Goal: Transaction & Acquisition: Purchase product/service

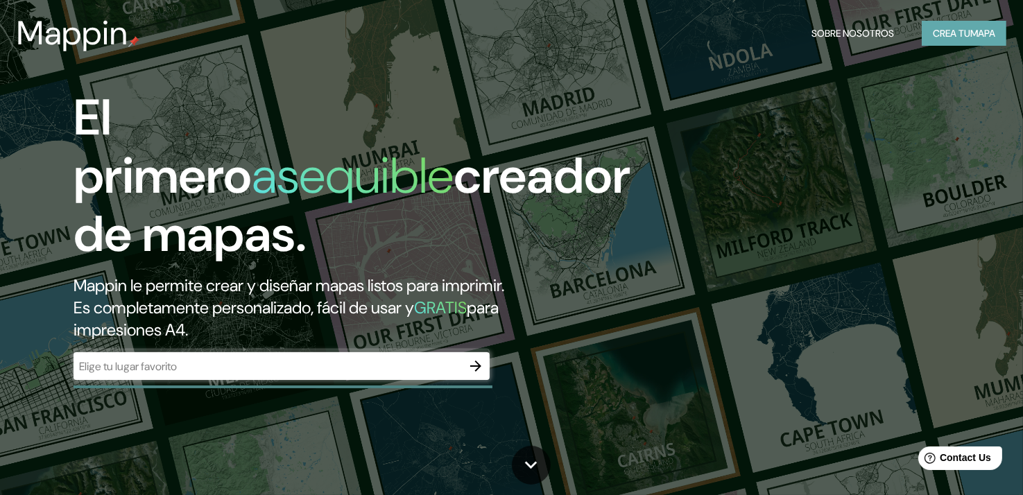
click at [985, 30] on button "Crea tu mapa" at bounding box center [964, 34] width 85 height 26
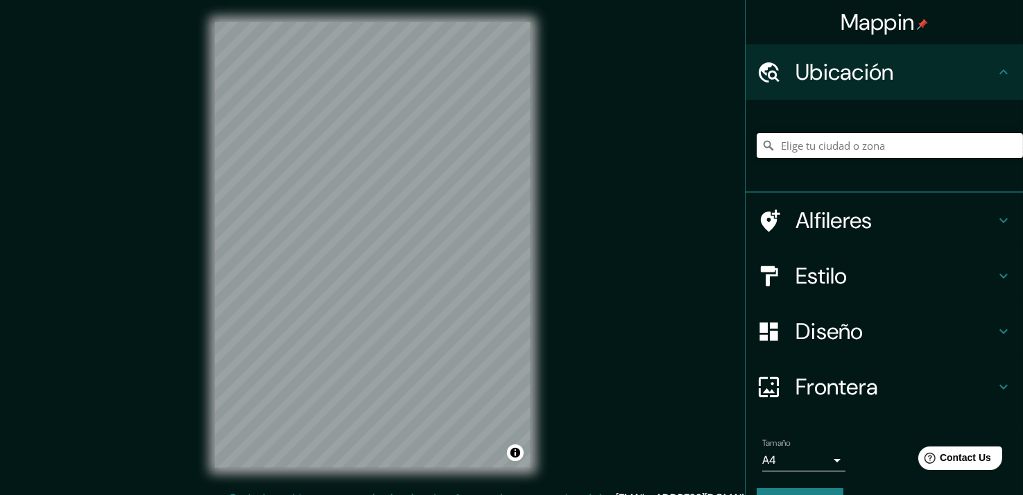
click at [802, 149] on input "Pick your city or area" at bounding box center [890, 145] width 266 height 25
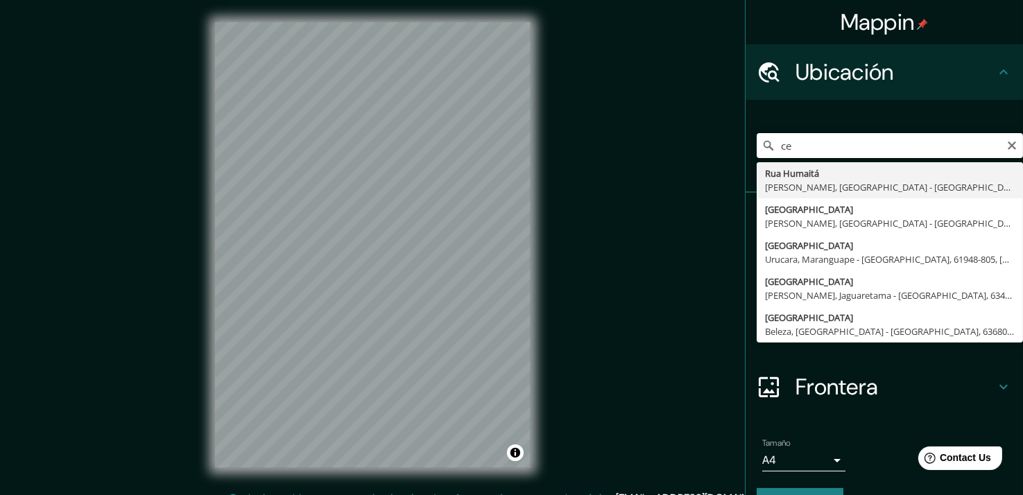
type input "c"
click at [776, 146] on input "pocinha" at bounding box center [890, 145] width 266 height 25
click at [771, 146] on input "pocinha" at bounding box center [890, 145] width 266 height 25
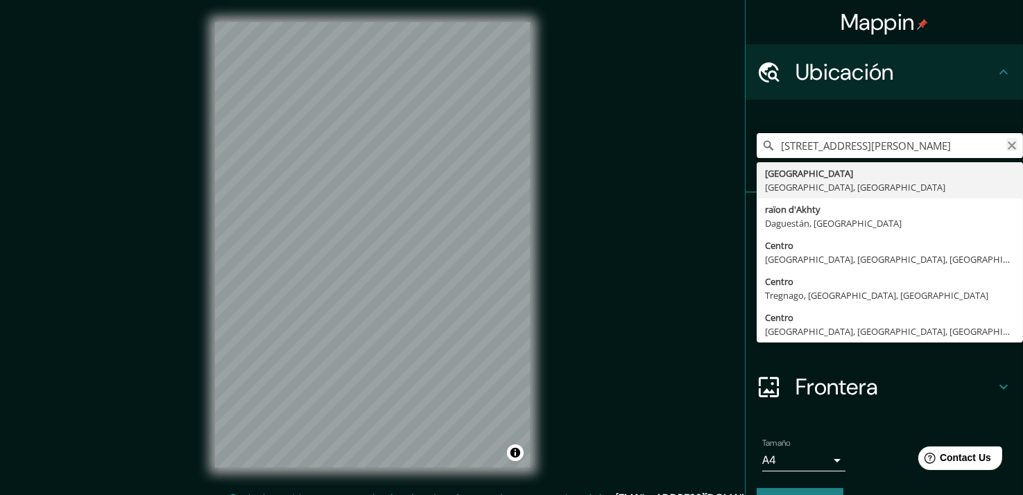
type input "[STREET_ADDRESS][PERSON_NAME]"
click at [1007, 145] on icon "Clear" at bounding box center [1012, 145] width 11 height 11
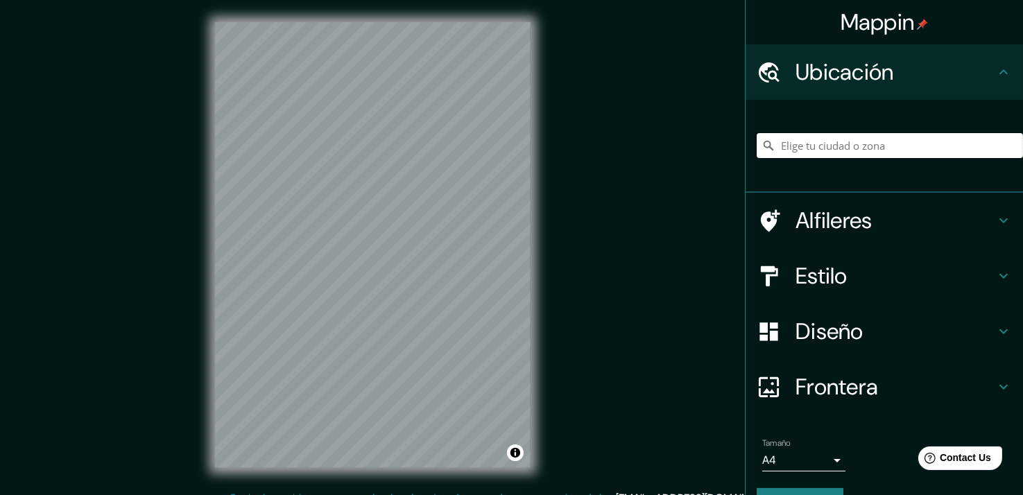
paste input "Vila Nova de Foz Côa, [GEOGRAPHIC_DATA], [GEOGRAPHIC_DATA]"
click at [946, 158] on input "[STREET_ADDRESS]" at bounding box center [890, 145] width 266 height 25
click at [1008, 149] on input "[STREET_ADDRESS]" at bounding box center [890, 145] width 266 height 25
type input "[STREET_ADDRESS]"
click at [1008, 148] on icon "Clear" at bounding box center [1012, 146] width 8 height 8
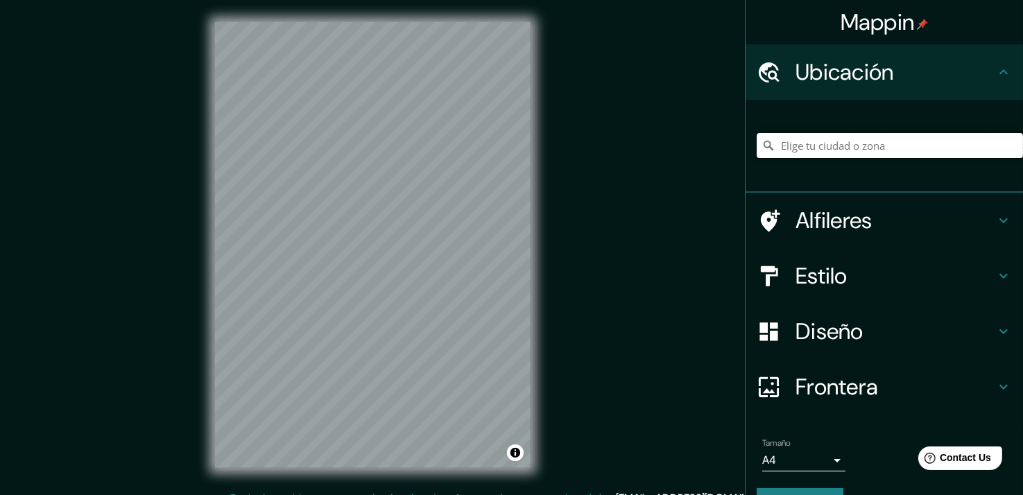
paste input "Vila Nova de Foz Côa, [GEOGRAPHIC_DATA], [GEOGRAPHIC_DATA]"
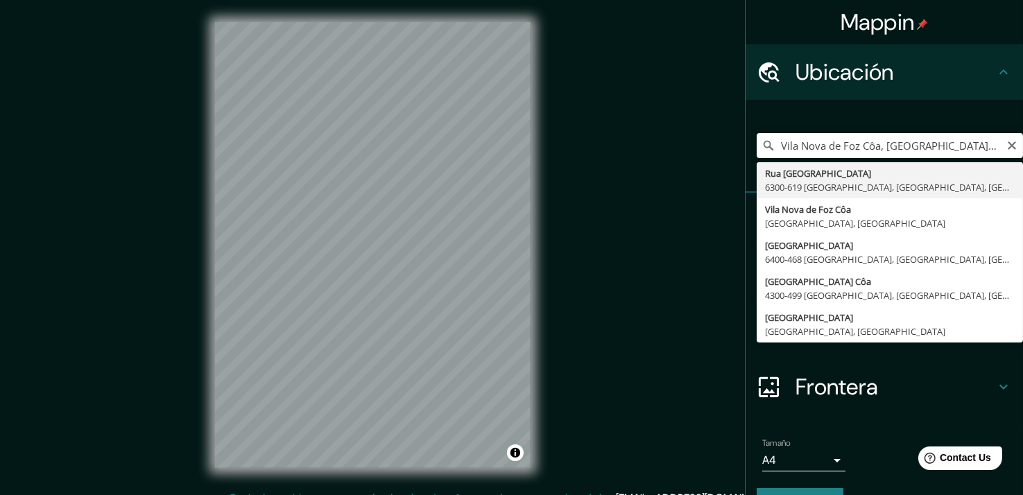
type input "[STREET_ADDRESS]"
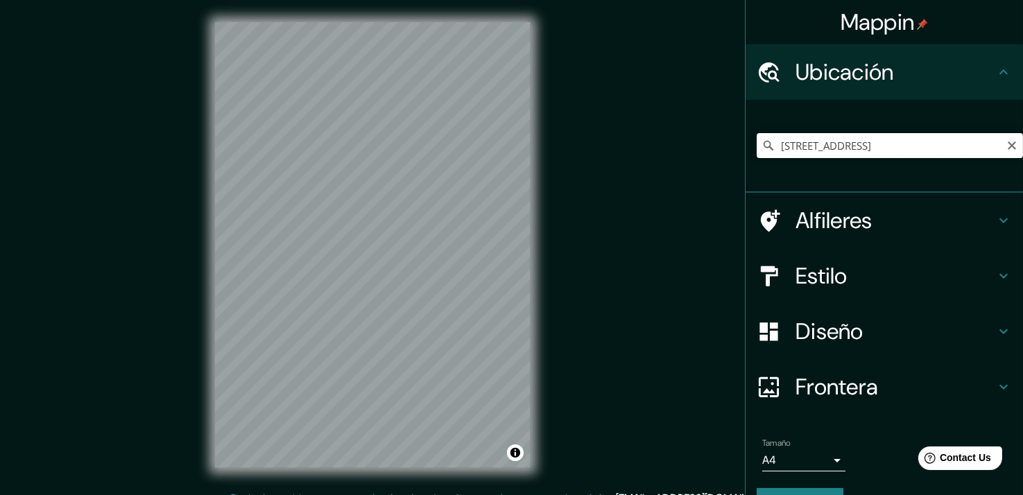
click at [925, 156] on input "[STREET_ADDRESS]" at bounding box center [890, 145] width 266 height 25
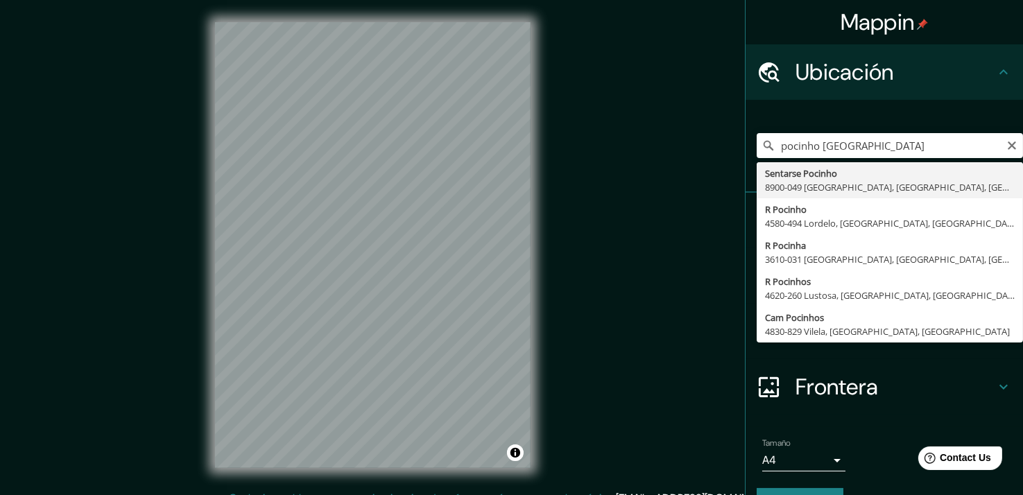
type input "Sit Pocinho, 8900-049 [GEOGRAPHIC_DATA], [GEOGRAPHIC_DATA], [GEOGRAPHIC_DATA]"
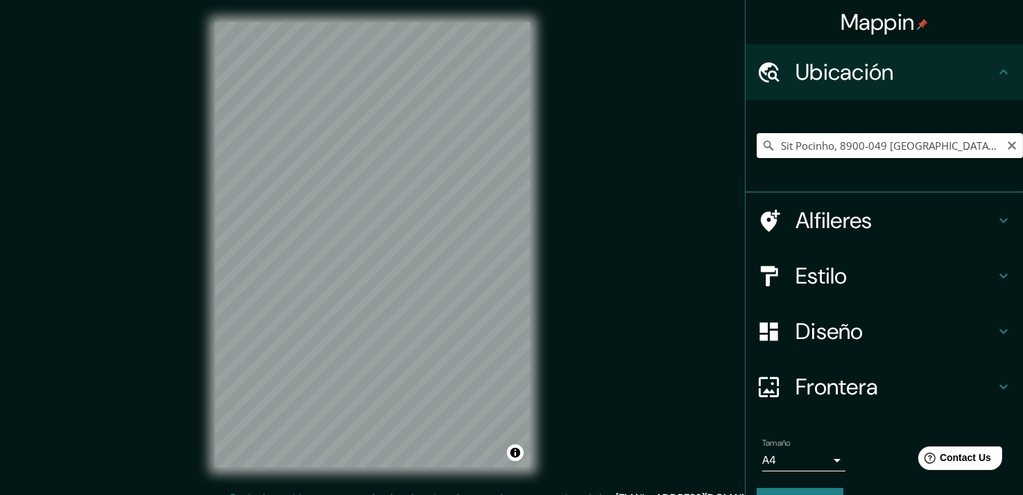
click at [822, 154] on input "Sit Pocinho, 8900-049 [GEOGRAPHIC_DATA], [GEOGRAPHIC_DATA], [GEOGRAPHIC_DATA]" at bounding box center [890, 145] width 266 height 25
click at [1007, 149] on icon "Clear" at bounding box center [1012, 145] width 11 height 11
paste input "Pocinho [GEOGRAPHIC_DATA] Côa"
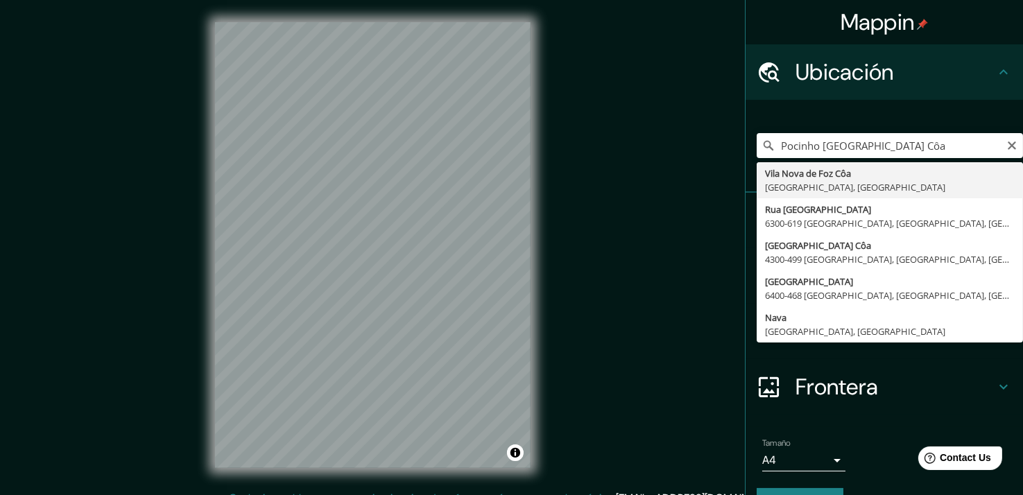
type input "Vila Nova de Foz Côa, [GEOGRAPHIC_DATA], [GEOGRAPHIC_DATA]"
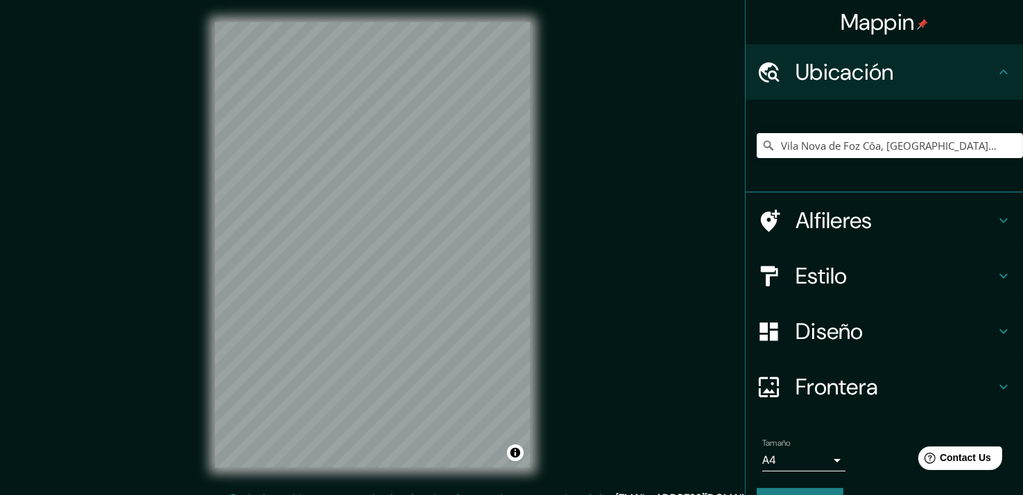
click at [870, 264] on h4 "Estilo" at bounding box center [896, 276] width 200 height 28
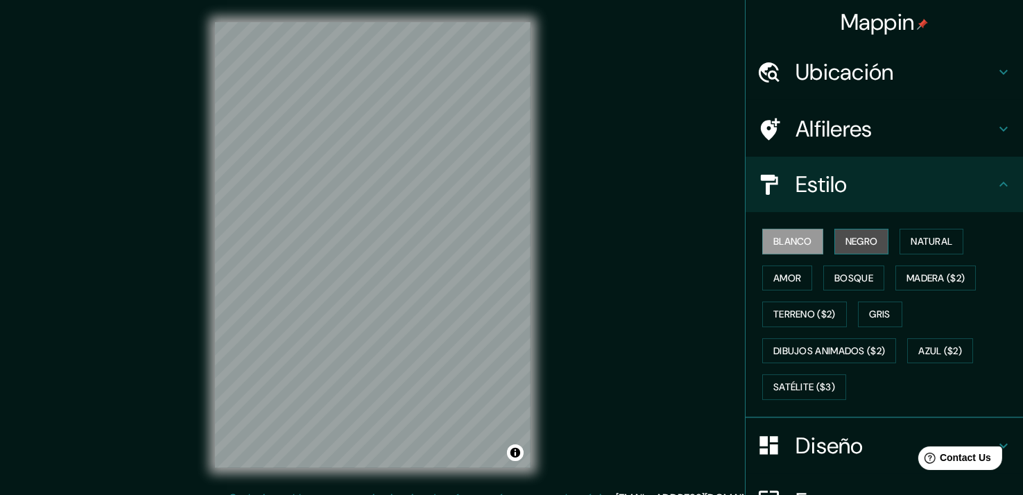
click at [845, 244] on button "Negro" at bounding box center [862, 242] width 55 height 26
click at [935, 253] on div "Blanco Negro Natural Amor Bosque Madera ($2) Terreno ($2) Gris Dibujos animados…" at bounding box center [890, 314] width 266 height 182
click at [931, 244] on button "Natural" at bounding box center [932, 242] width 64 height 26
click at [774, 294] on div "Blanco Negro Natural Amor Bosque Madera ($2) Terreno ($2) Gris Dibujos animados…" at bounding box center [890, 314] width 266 height 182
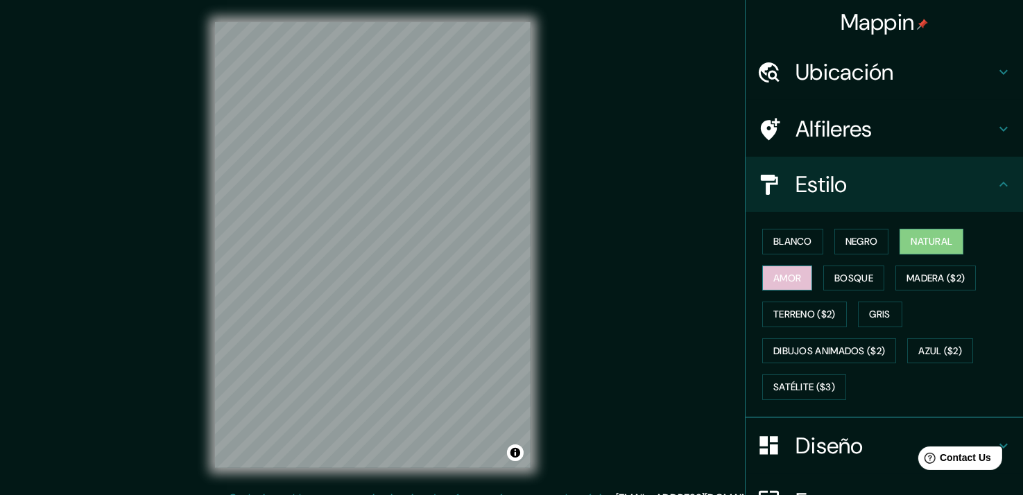
click at [774, 282] on button "Amor" at bounding box center [788, 279] width 50 height 26
click at [830, 282] on button "Bosque" at bounding box center [854, 279] width 61 height 26
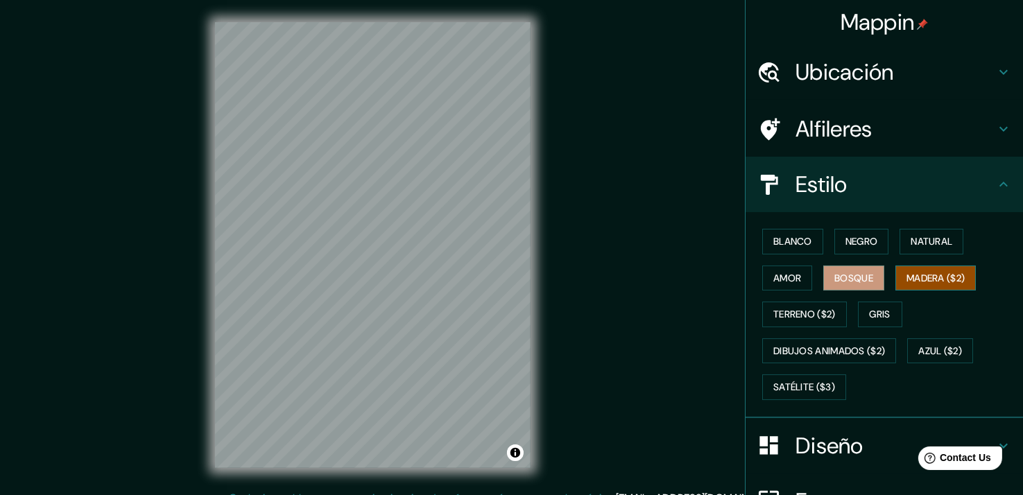
click at [905, 275] on button "Madera ($2)" at bounding box center [936, 279] width 80 height 26
click at [801, 322] on button "Terreno ($2)" at bounding box center [805, 315] width 85 height 26
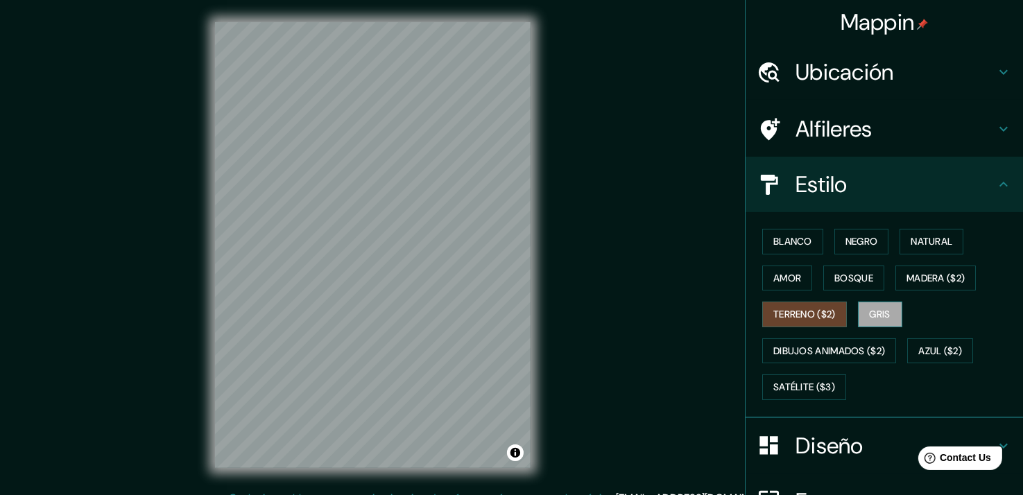
click at [871, 316] on button "Gris" at bounding box center [880, 315] width 44 height 26
click at [788, 324] on button "Terreno ($2)" at bounding box center [805, 315] width 85 height 26
click at [797, 348] on button "Dibujos animados ($2)" at bounding box center [830, 352] width 134 height 26
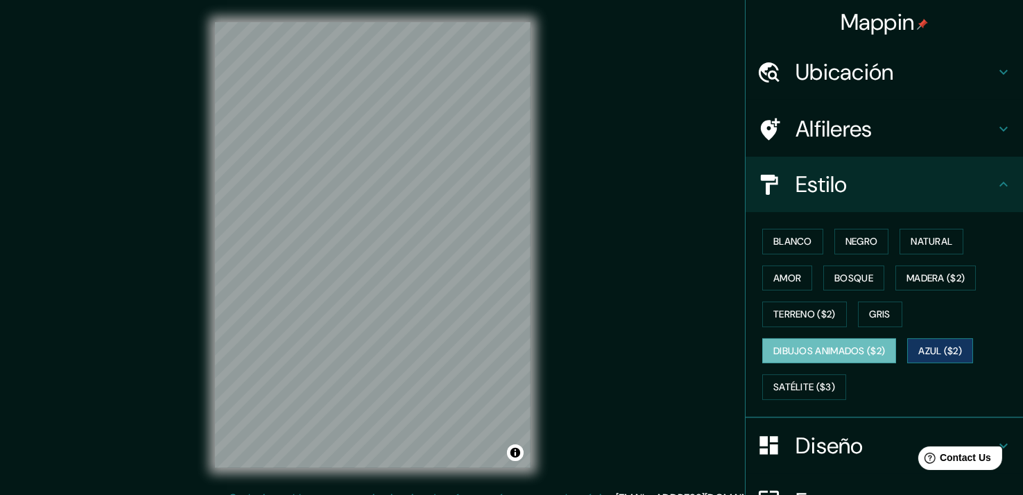
click at [921, 350] on button "Azul ($2)" at bounding box center [941, 352] width 66 height 26
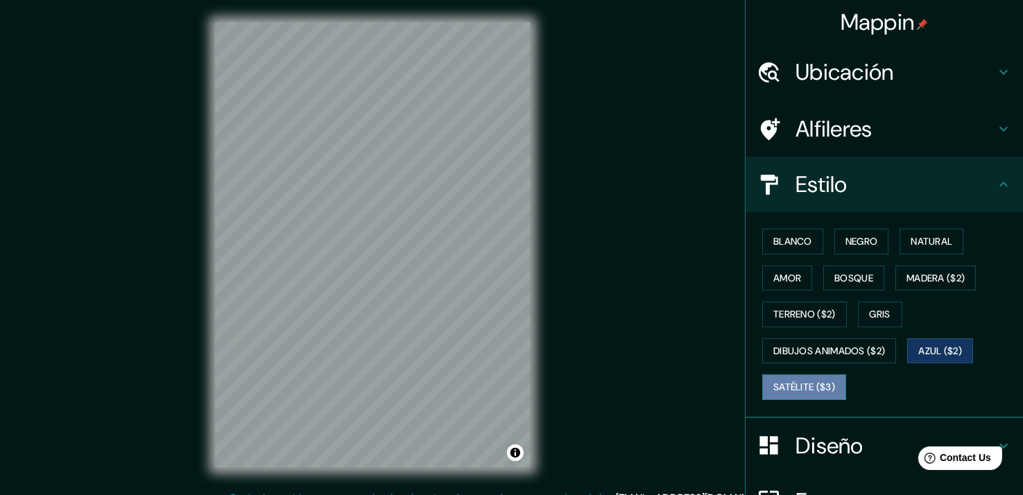
click at [823, 387] on button "Satélite ($3)" at bounding box center [805, 388] width 84 height 26
